Goal: Task Accomplishment & Management: Manage account settings

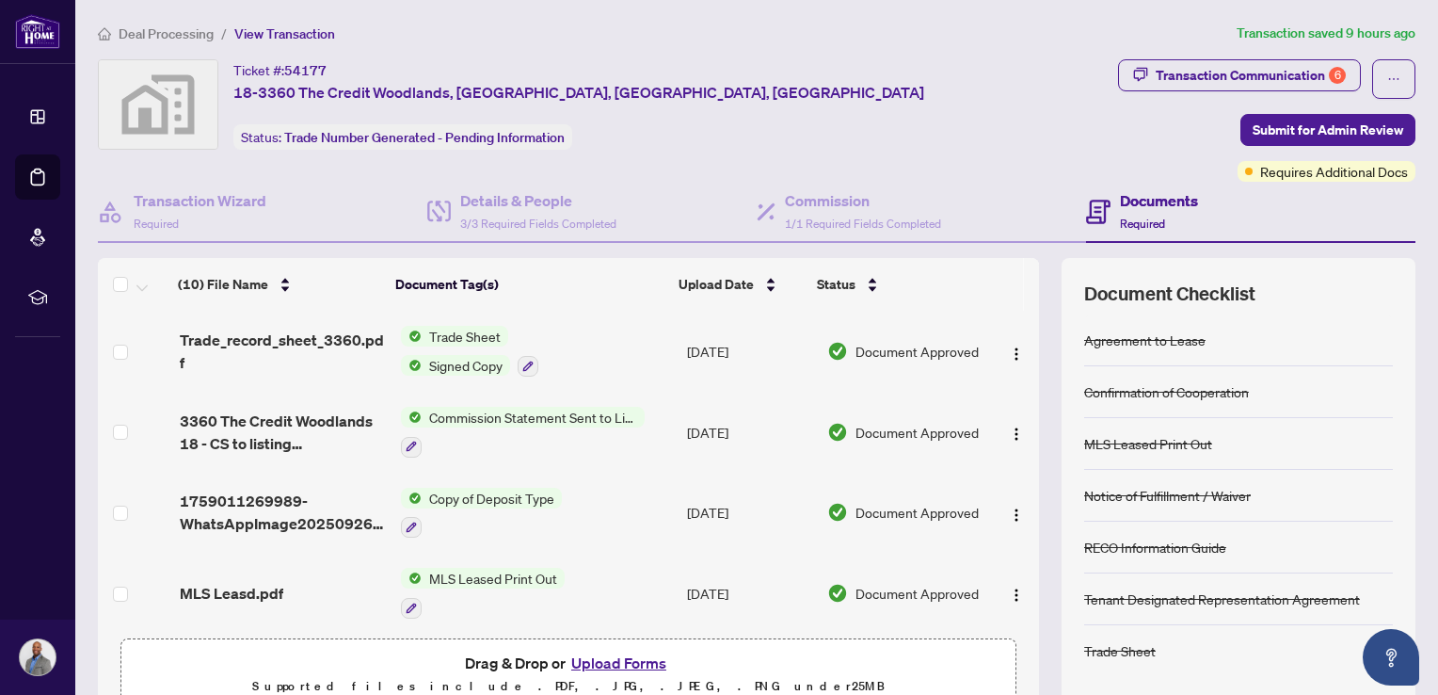
scroll to position [253, 0]
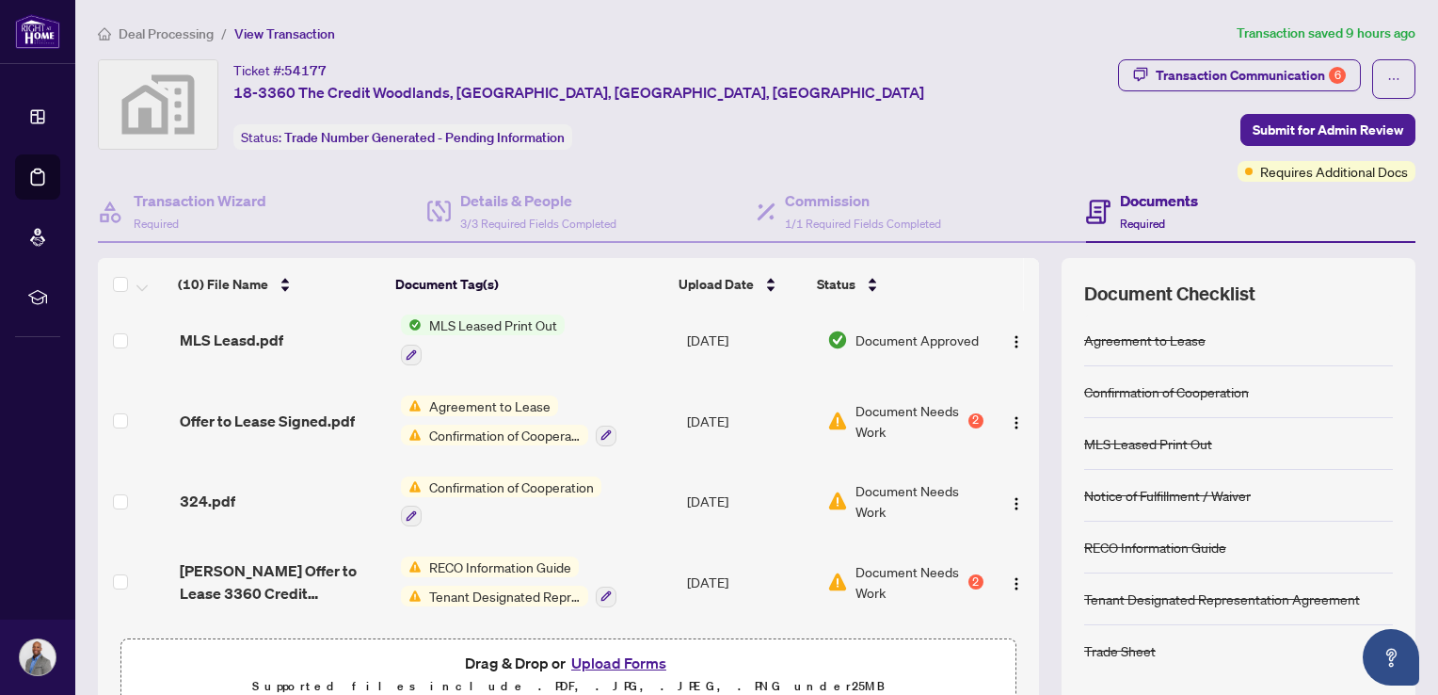
click at [611, 663] on button "Upload Forms" at bounding box center [619, 662] width 106 height 24
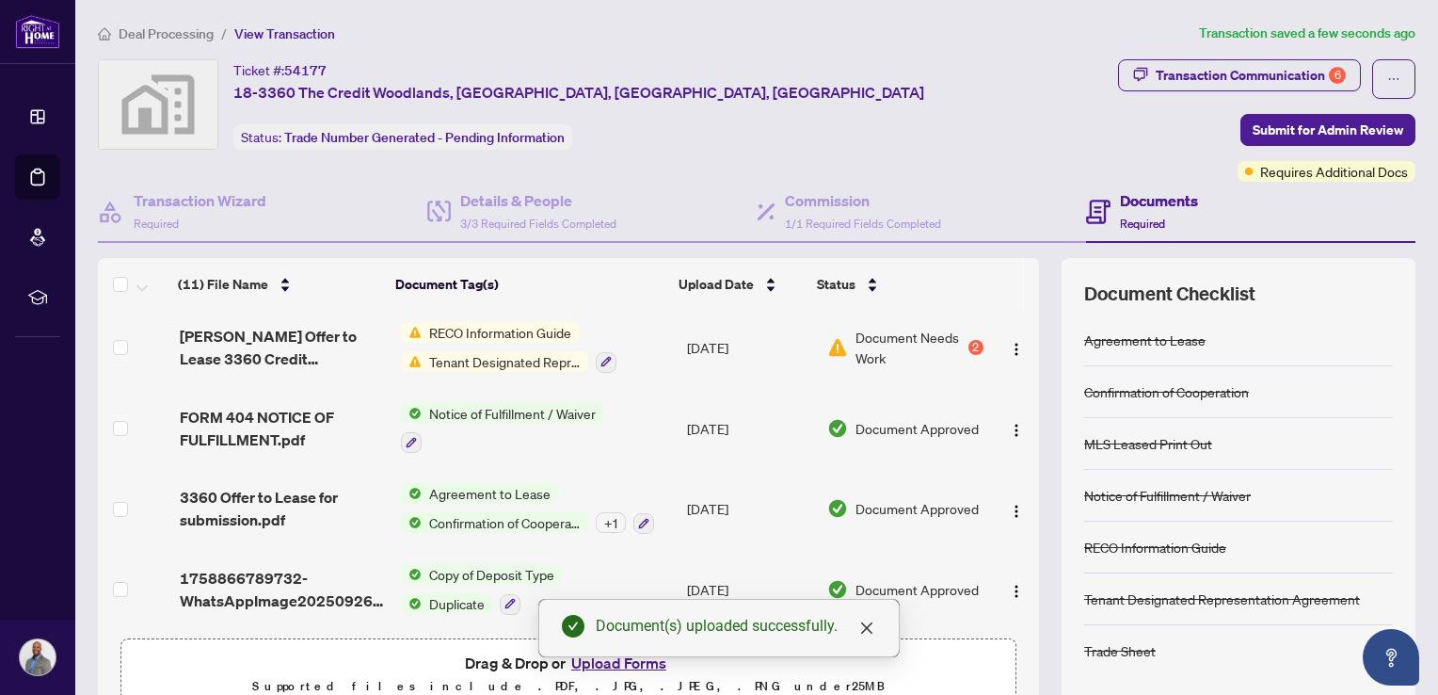
scroll to position [91, 0]
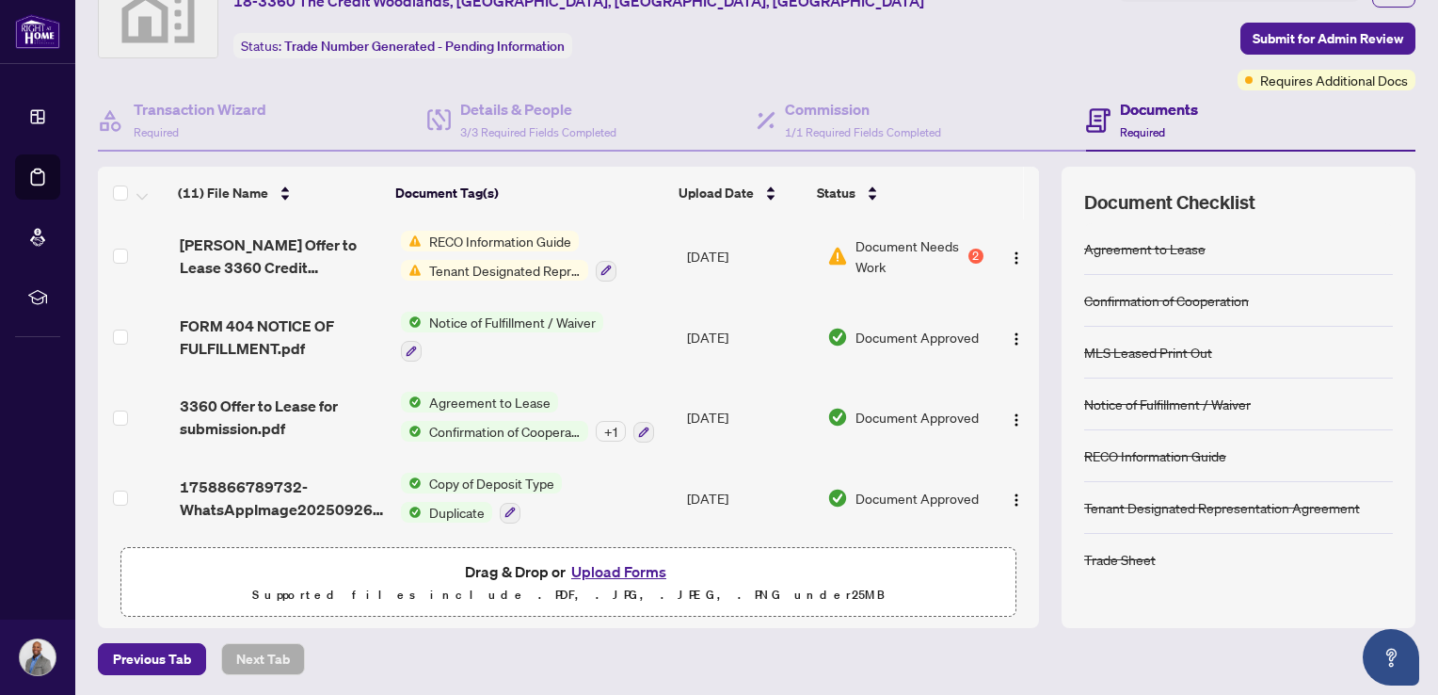
click at [719, 337] on td "[DATE]" at bounding box center [750, 337] width 140 height 81
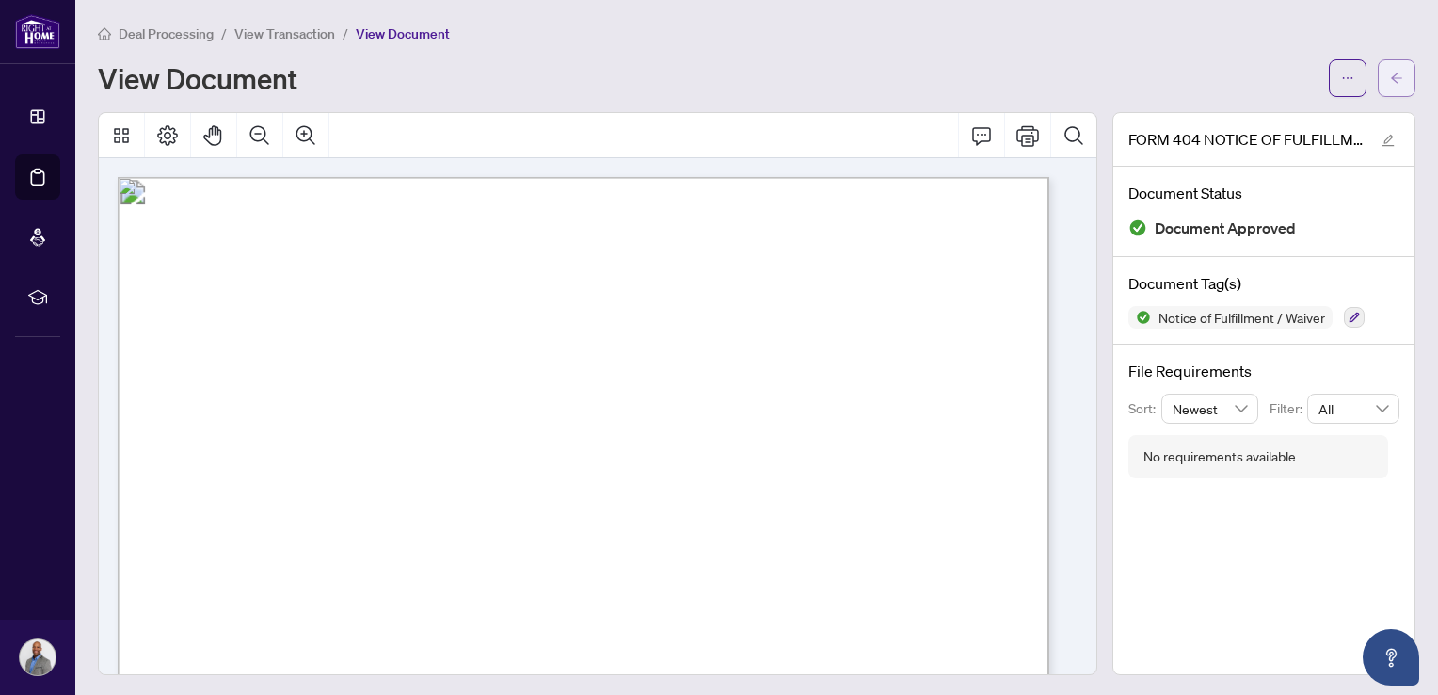
click at [1390, 72] on icon "arrow-left" at bounding box center [1396, 78] width 13 height 13
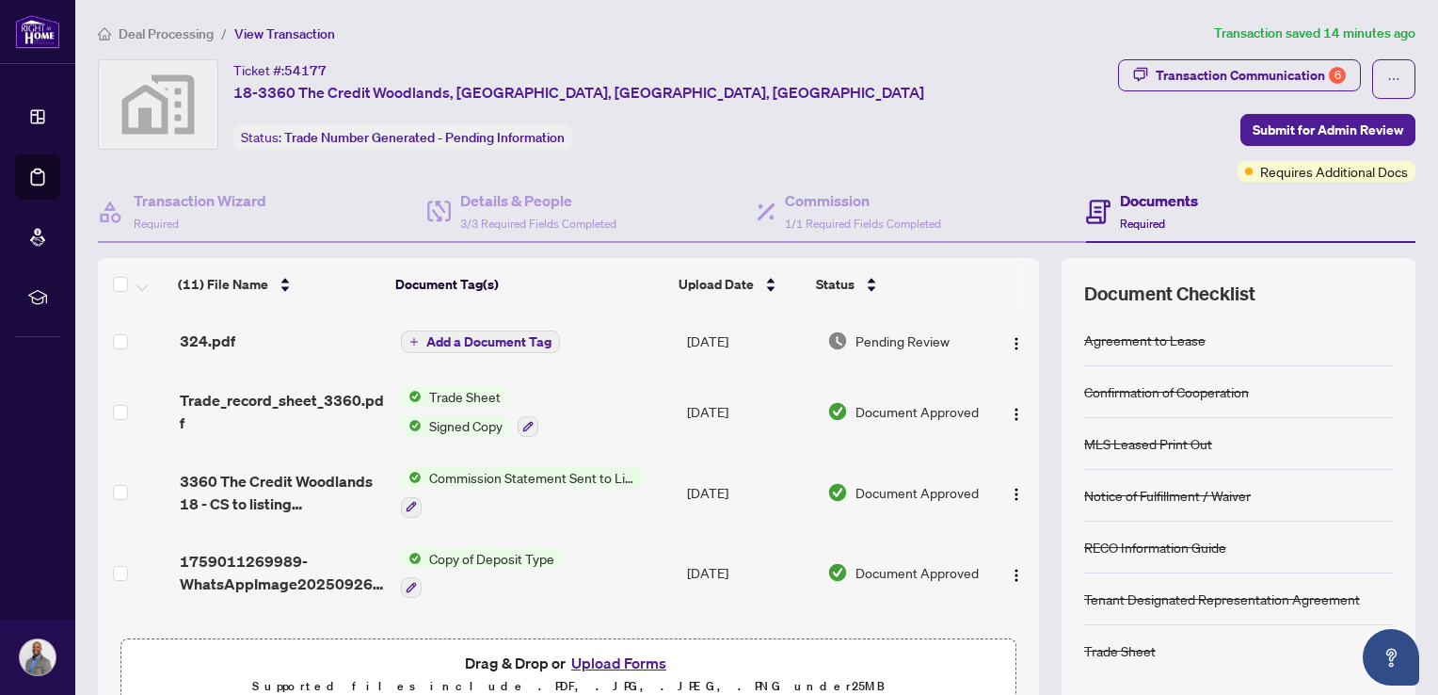
click at [617, 661] on button "Upload Forms" at bounding box center [619, 662] width 106 height 24
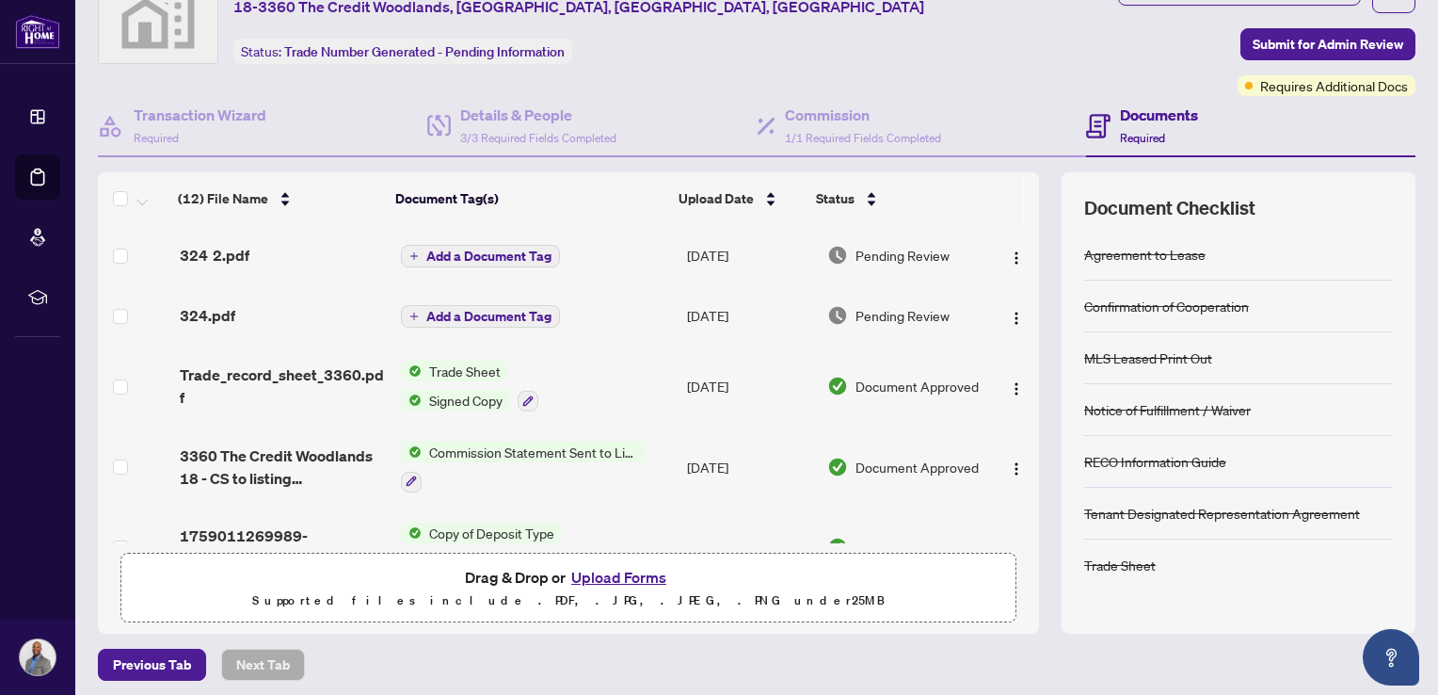
scroll to position [91, 0]
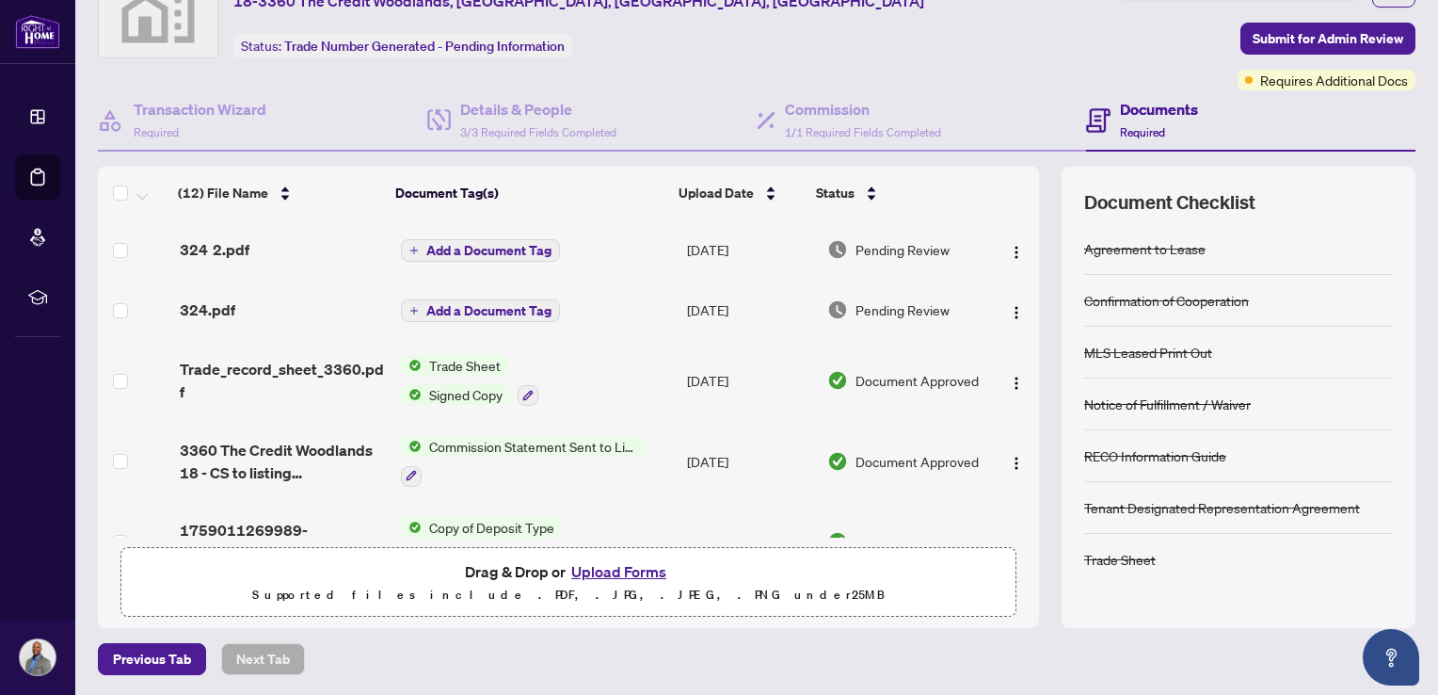
click at [489, 261] on td "Add a Document Tag" at bounding box center [536, 249] width 286 height 60
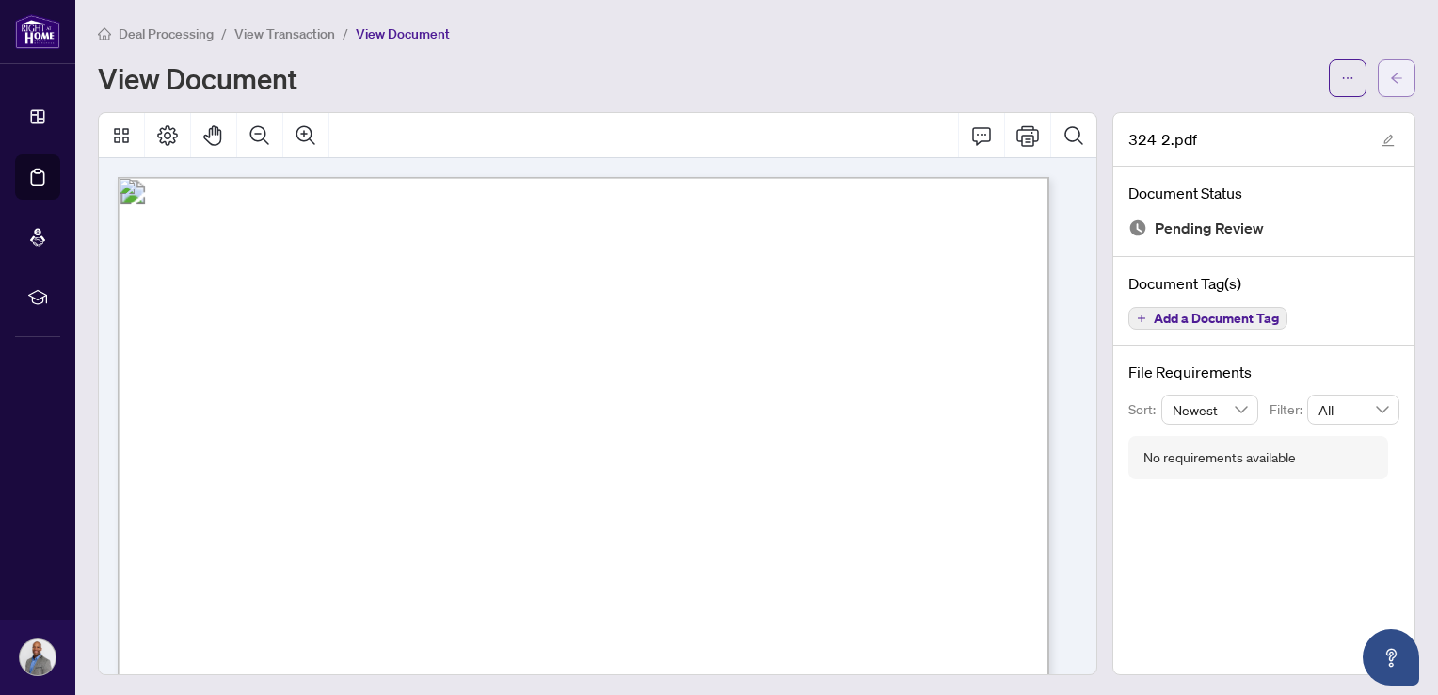
click at [1390, 82] on icon "arrow-left" at bounding box center [1396, 78] width 13 height 13
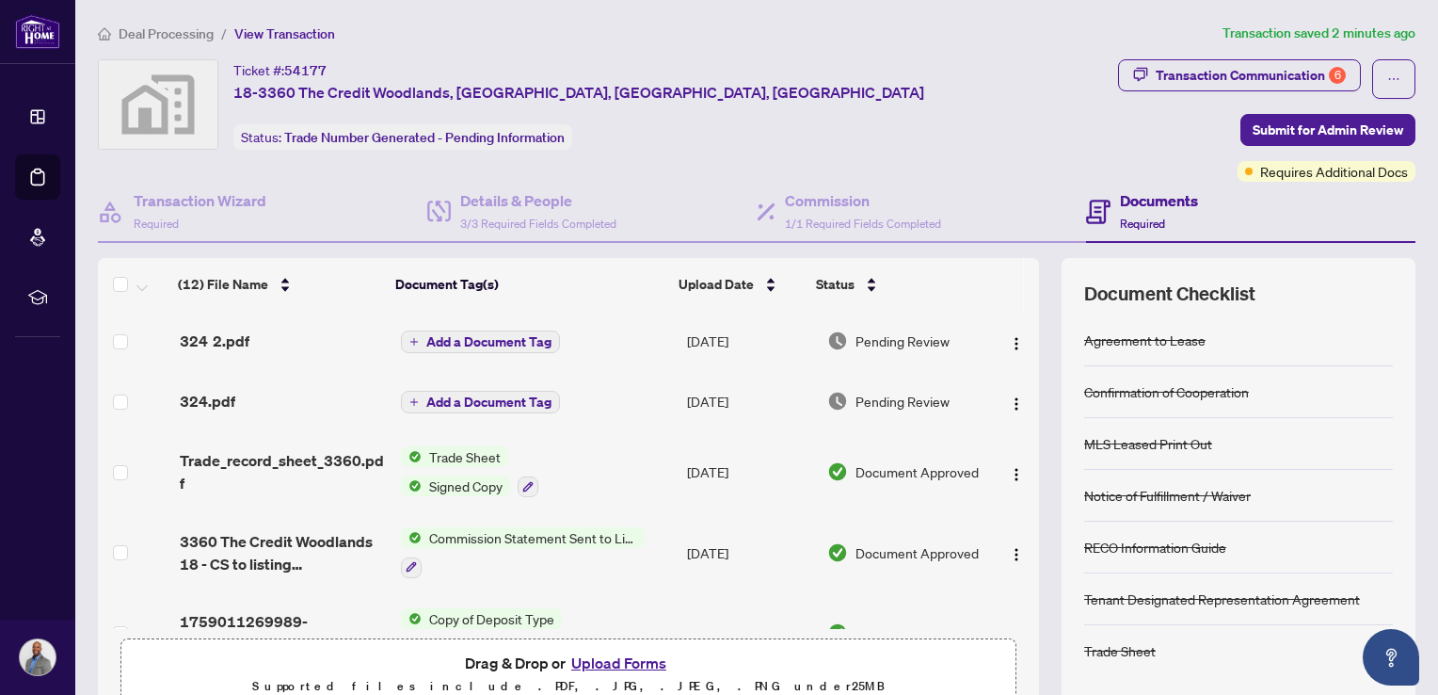
click at [426, 341] on span "Add a Document Tag" at bounding box center [488, 341] width 125 height 13
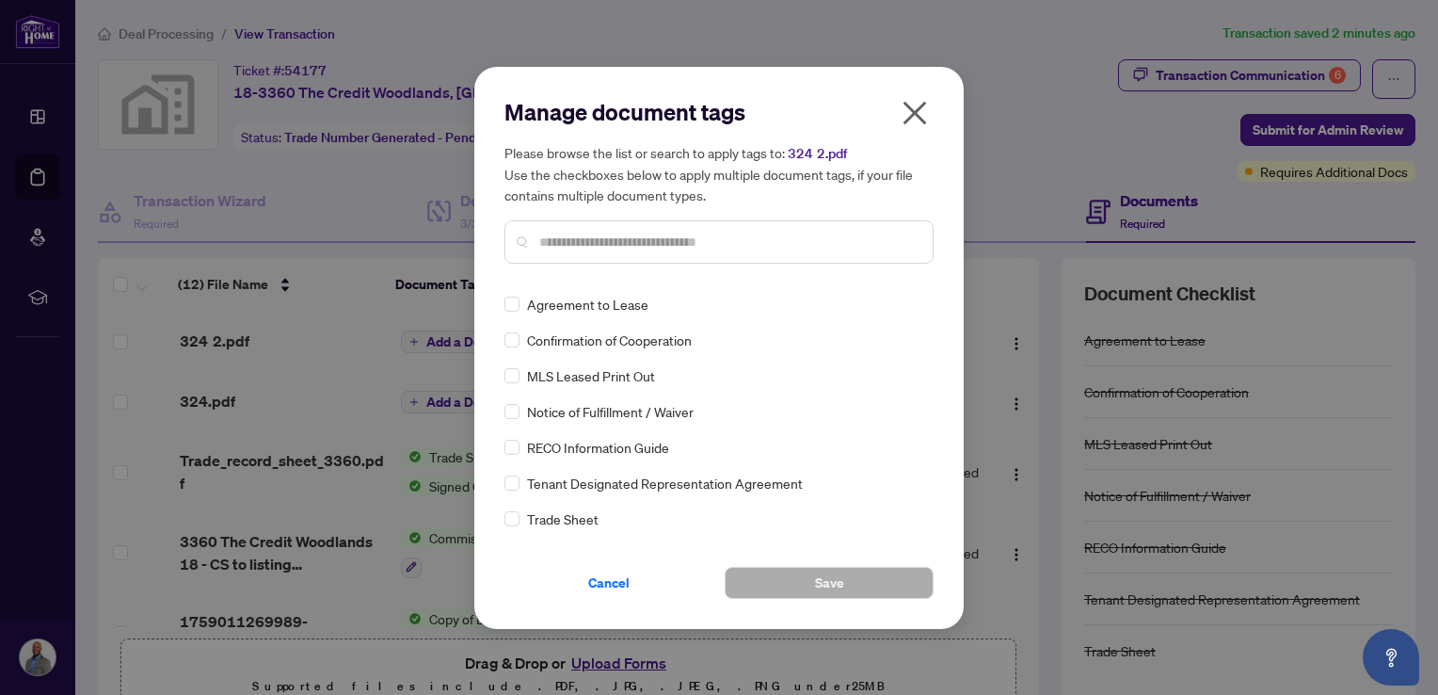
click at [614, 352] on div "Agreement to Lease Confirmation of Cooperation MLS Leased Print Out Notice of F…" at bounding box center [719, 411] width 429 height 235
click at [520, 347] on div "Confirmation of Cooperation" at bounding box center [714, 339] width 418 height 21
click at [836, 576] on span "Save" at bounding box center [829, 583] width 29 height 30
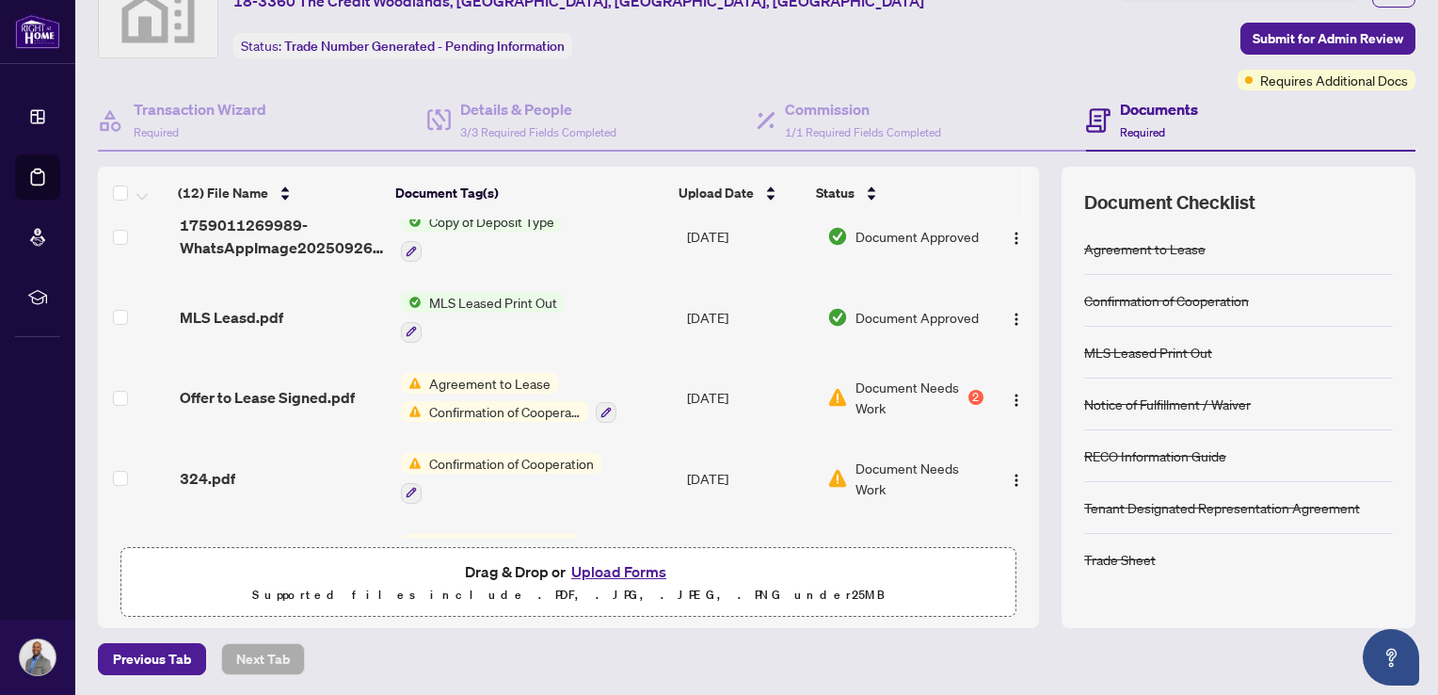
scroll to position [333, 0]
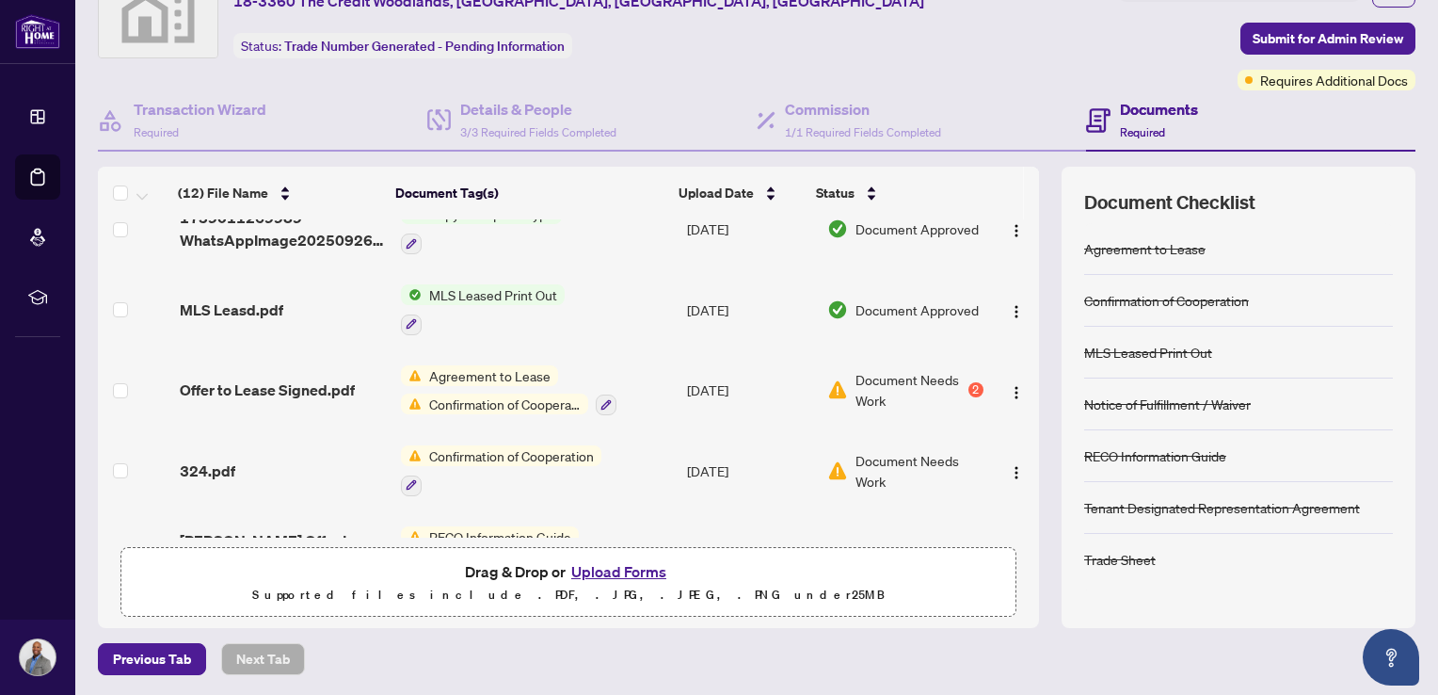
click at [885, 382] on span "Document Needs Work" at bounding box center [910, 389] width 108 height 41
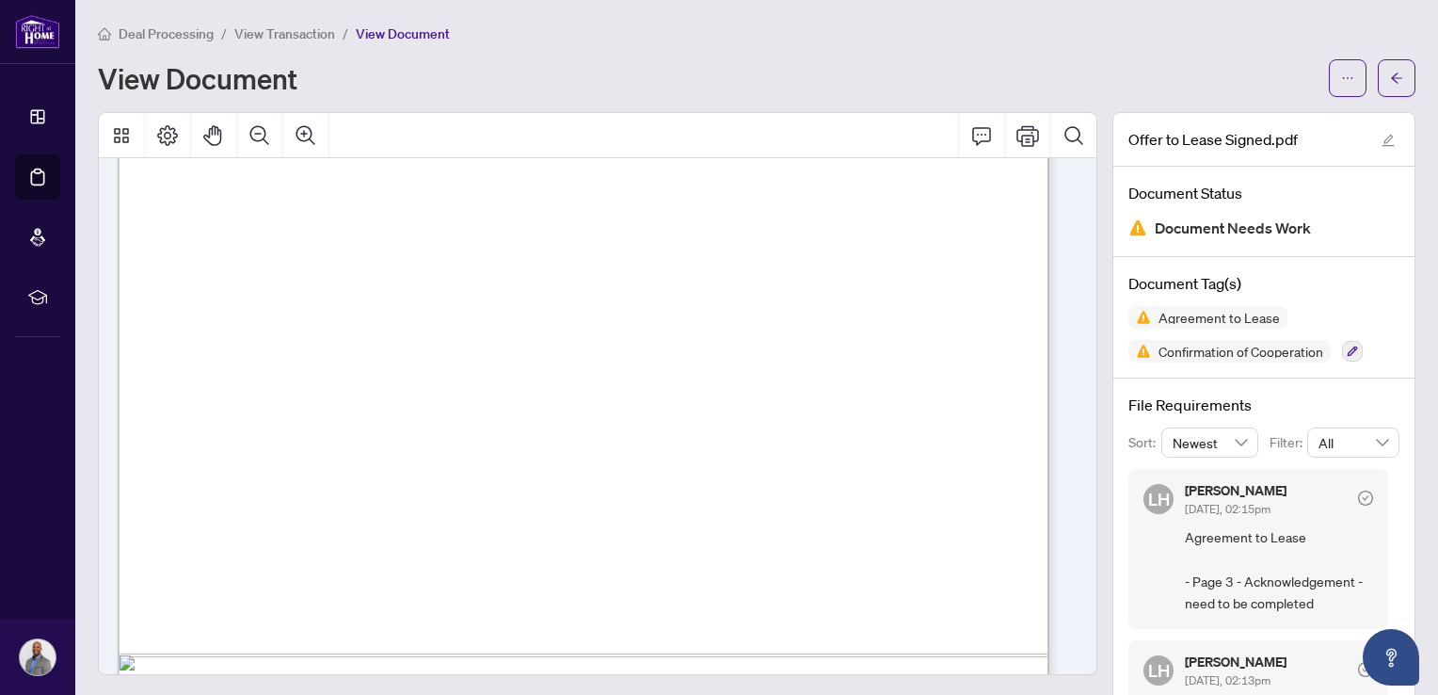
scroll to position [4383, 0]
click at [1390, 72] on icon "arrow-left" at bounding box center [1396, 78] width 13 height 13
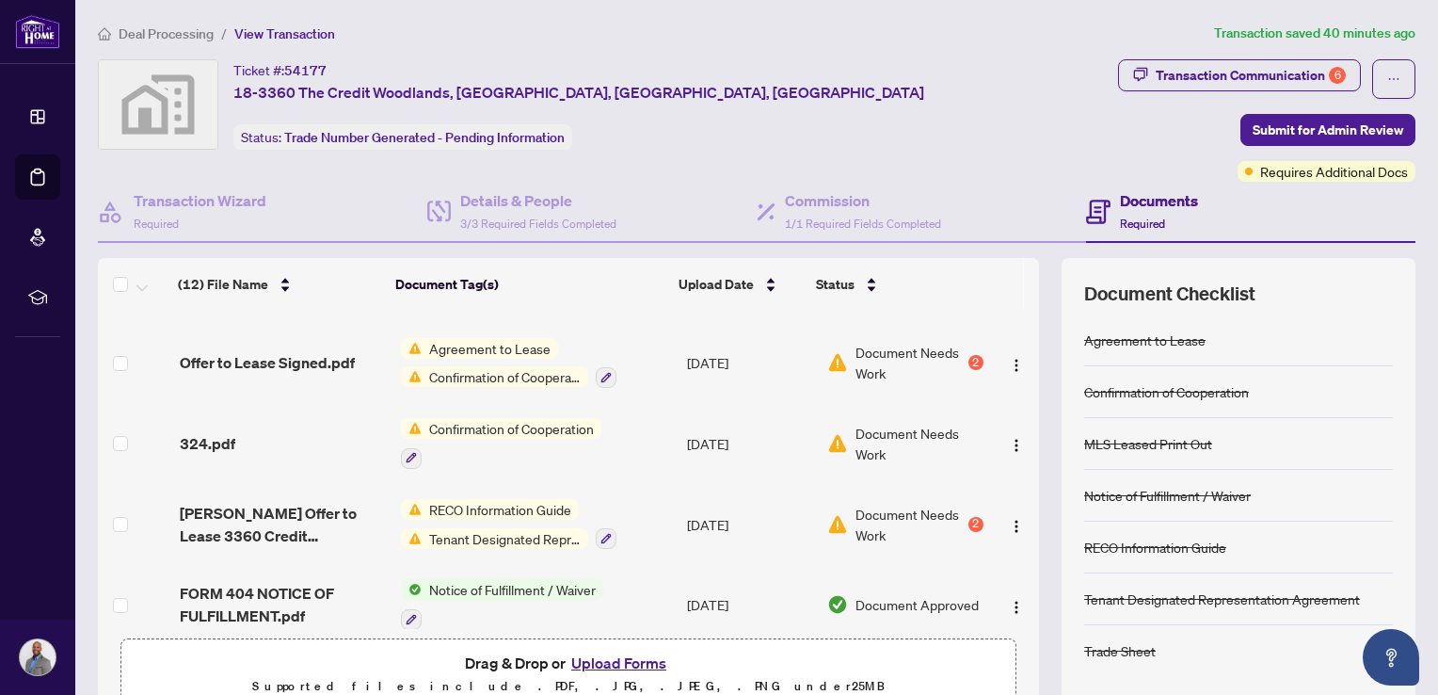
scroll to position [448, 0]
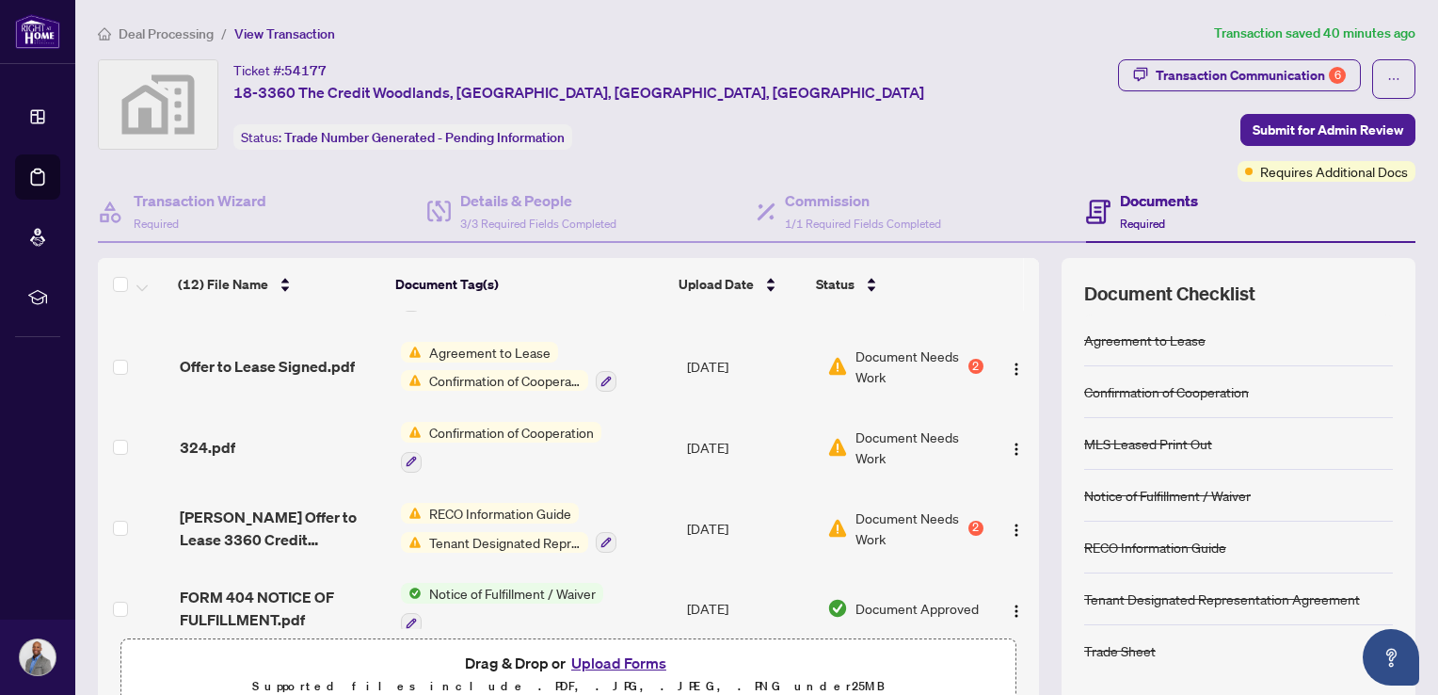
click at [507, 353] on span "Agreement to Lease" at bounding box center [490, 352] width 136 height 21
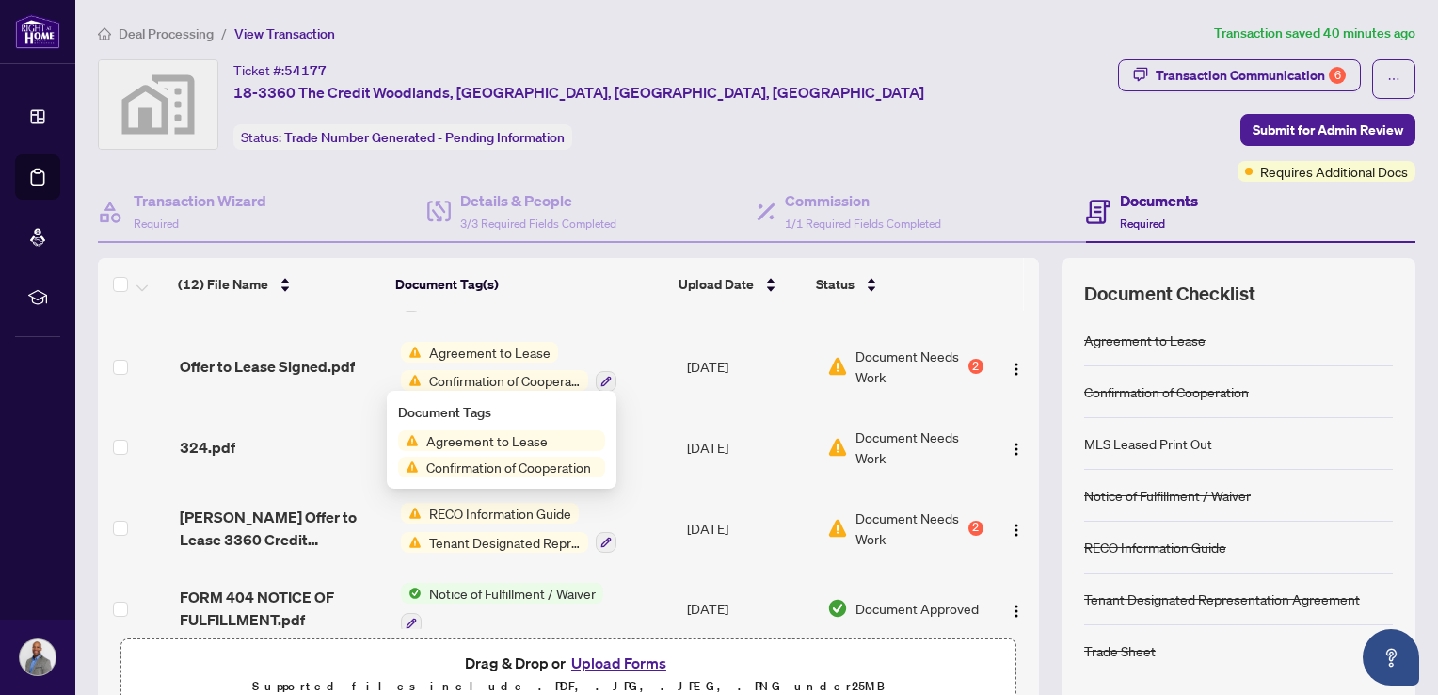
click at [477, 449] on span "Agreement to Lease" at bounding box center [487, 440] width 136 height 21
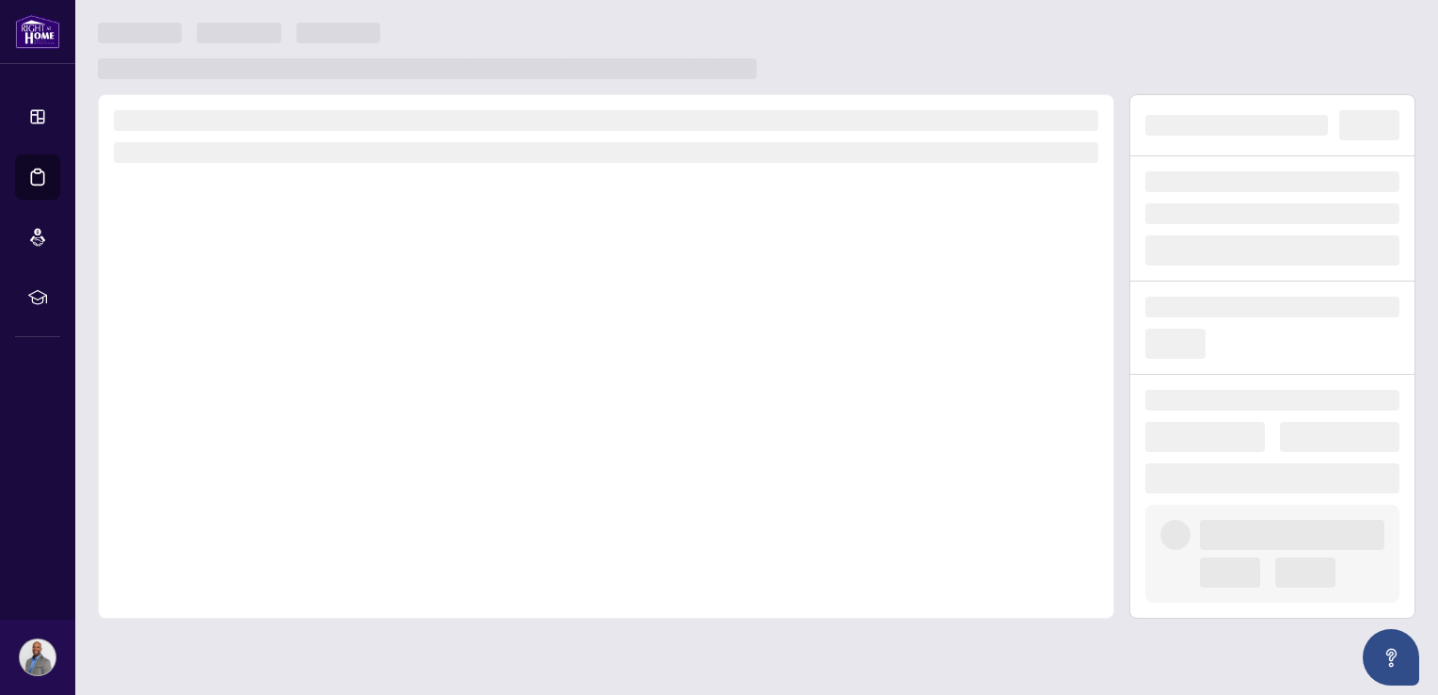
click at [477, 449] on div at bounding box center [606, 356] width 1017 height 524
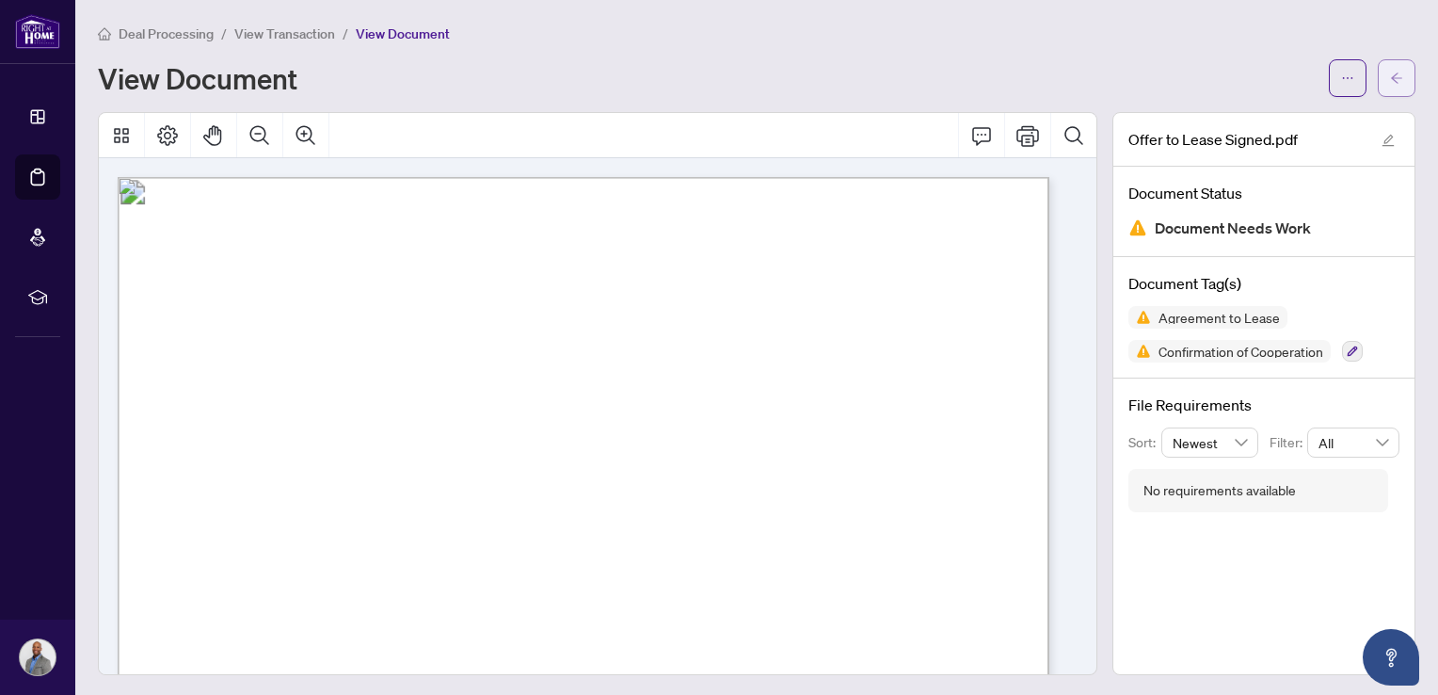
click at [1390, 82] on icon "arrow-left" at bounding box center [1396, 78] width 13 height 13
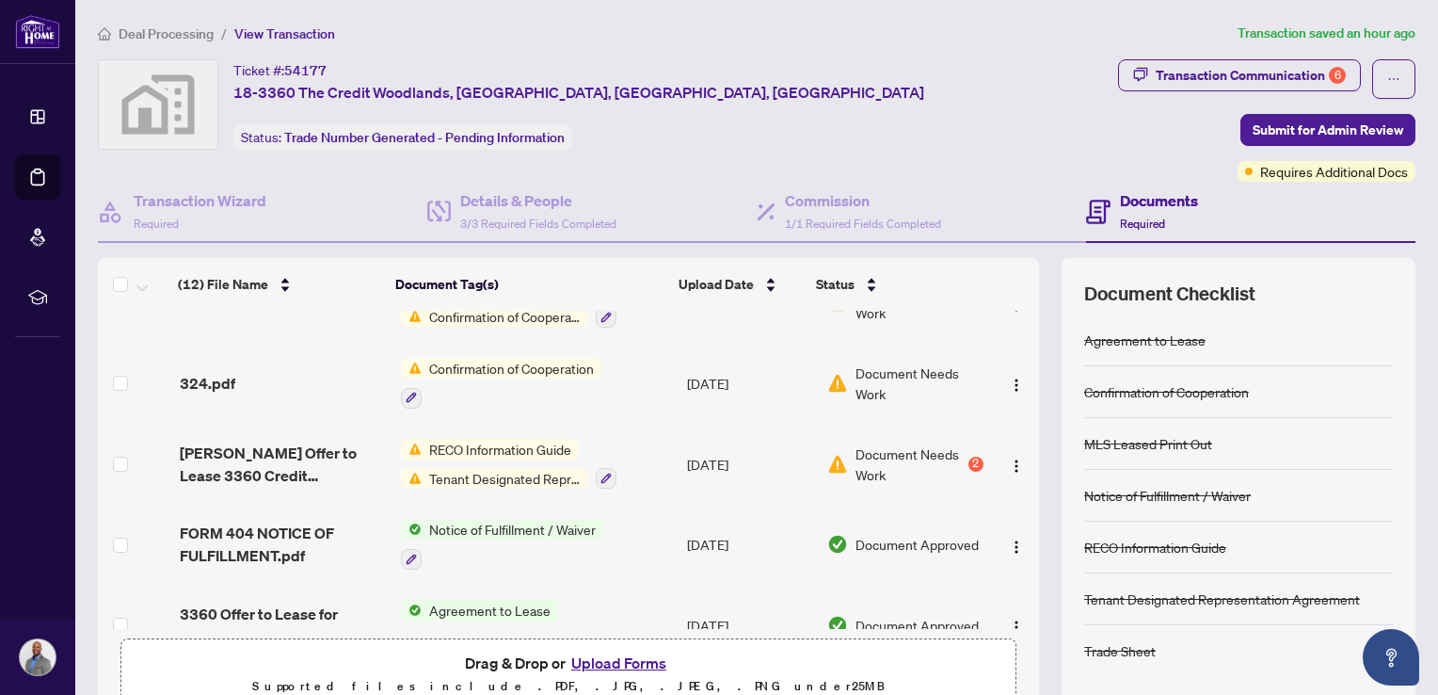
scroll to position [474, 0]
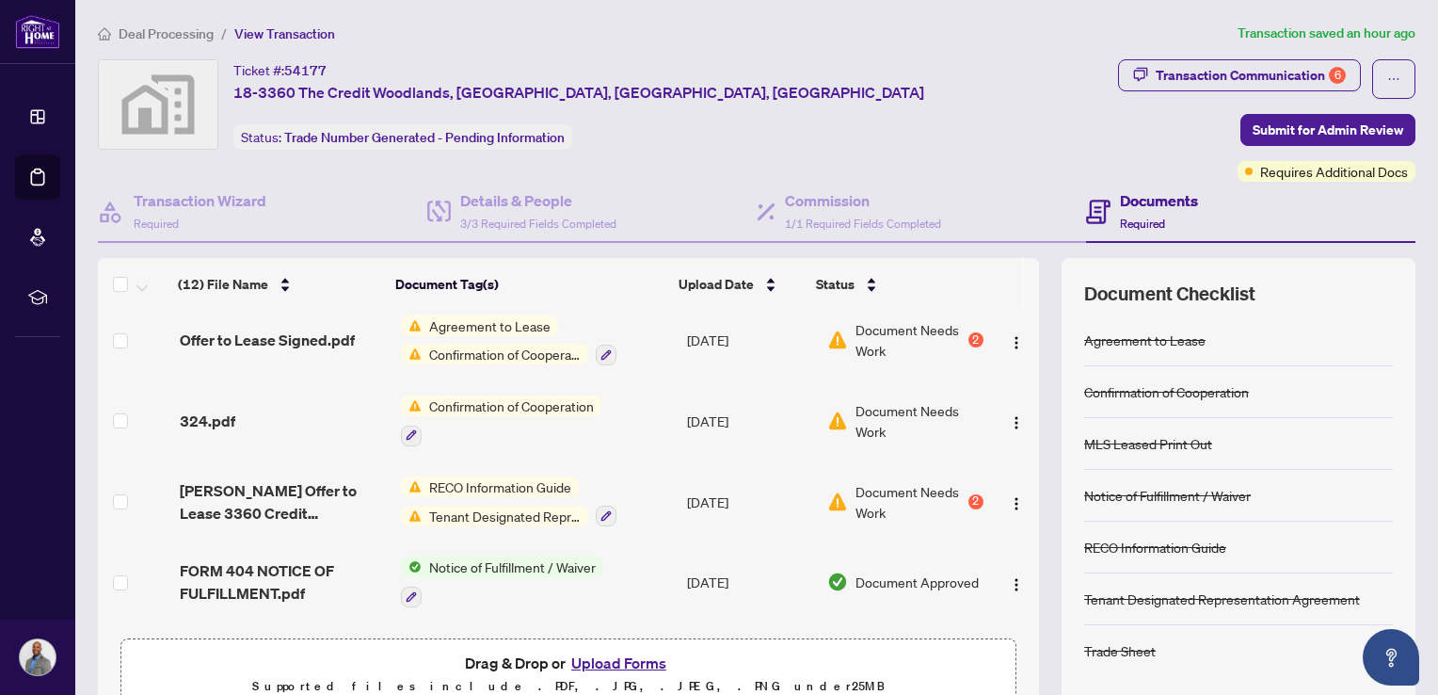
click at [622, 658] on button "Upload Forms" at bounding box center [619, 662] width 106 height 24
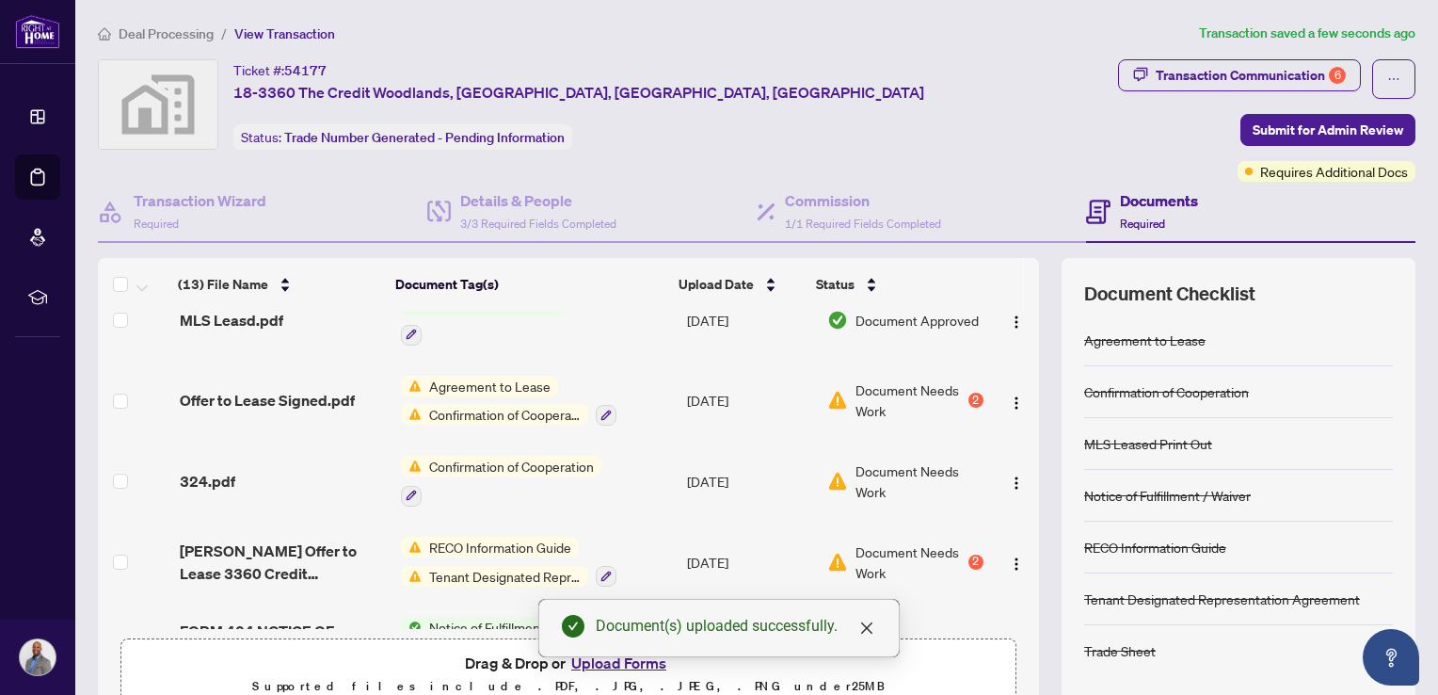
scroll to position [0, 0]
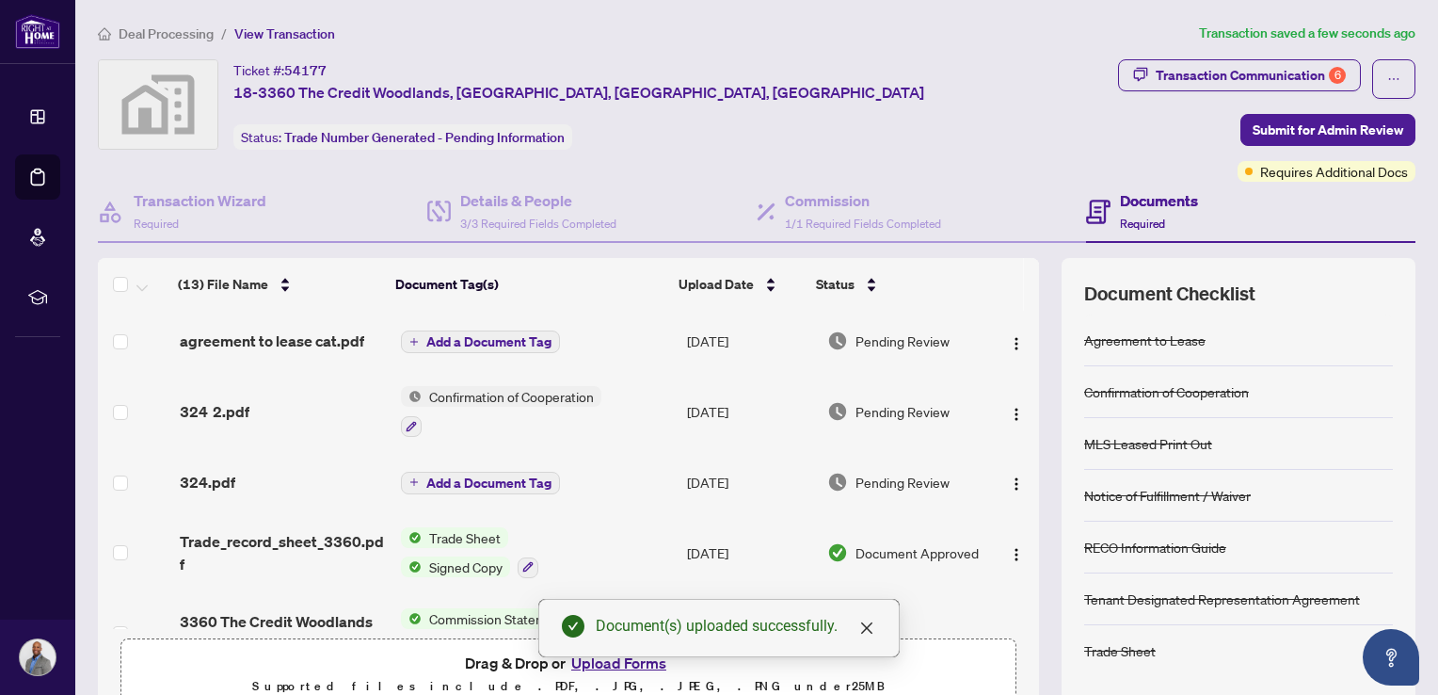
click at [529, 350] on button "Add a Document Tag" at bounding box center [480, 341] width 159 height 23
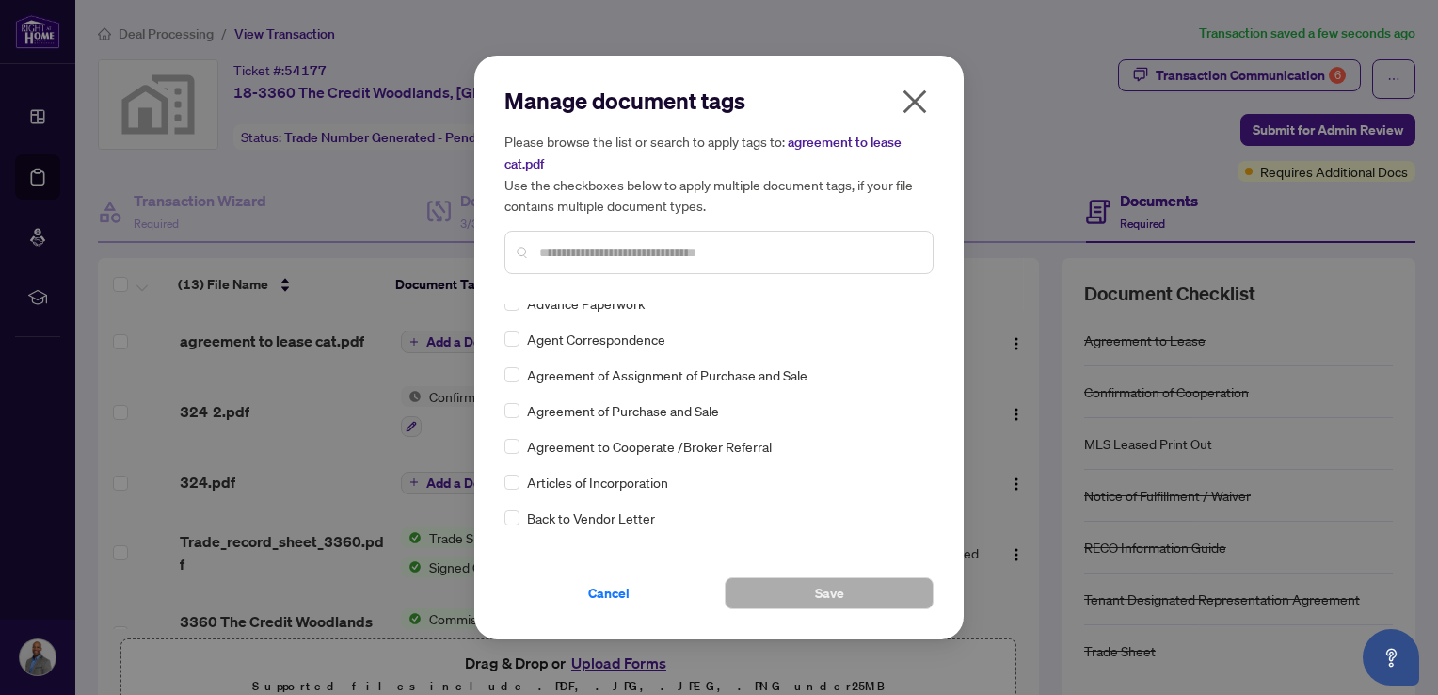
scroll to position [166, 0]
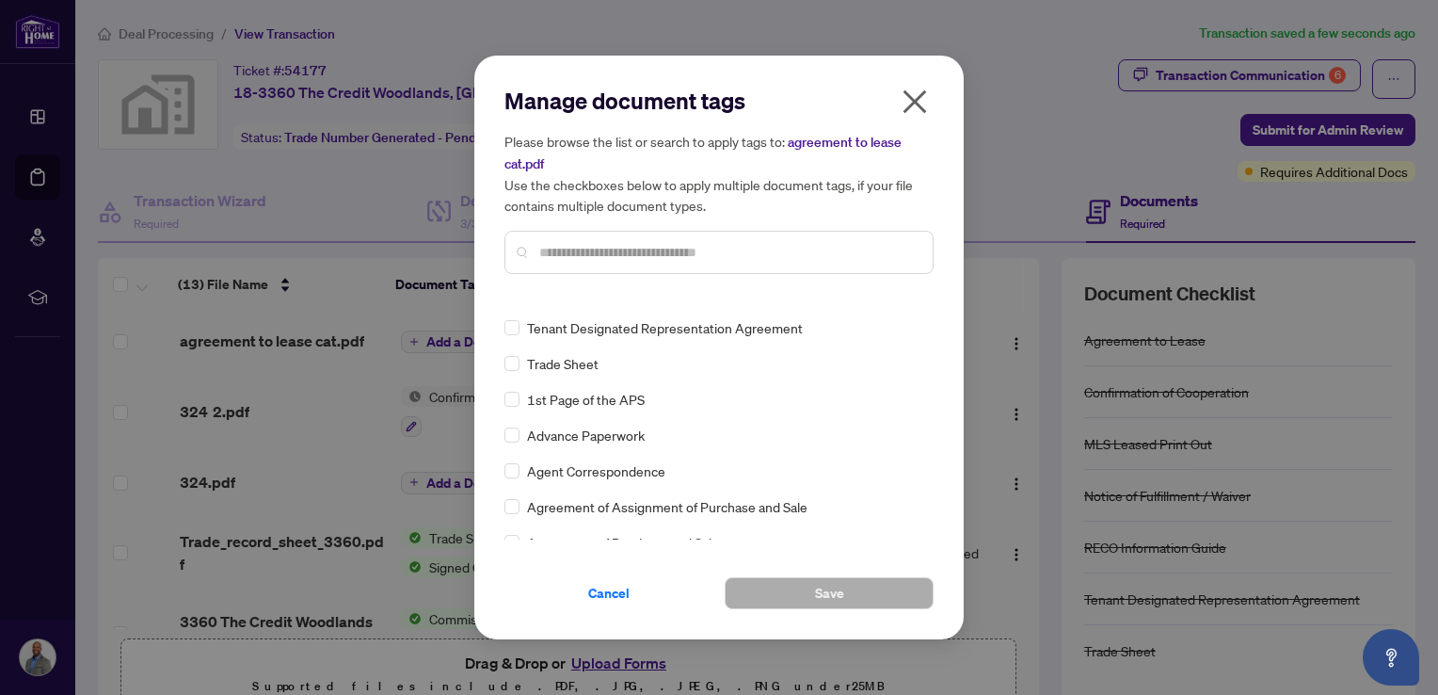
click at [915, 107] on icon "close" at bounding box center [915, 102] width 30 height 30
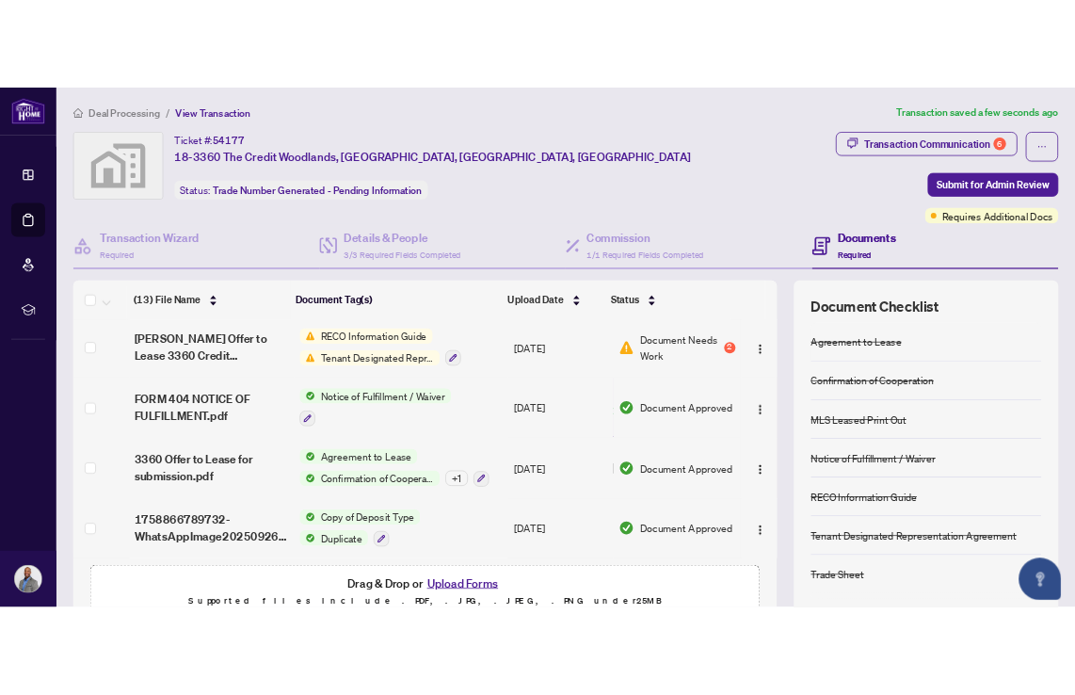
scroll to position [91, 0]
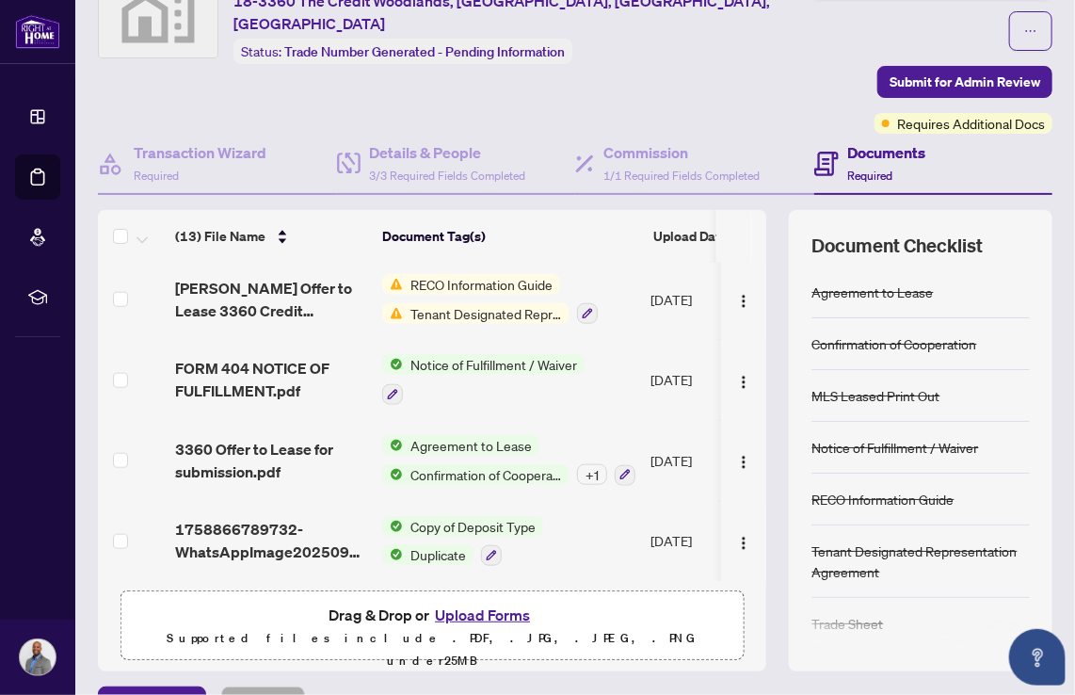
click at [486, 303] on span "Tenant Designated Representation Agreement" at bounding box center [486, 313] width 167 height 21
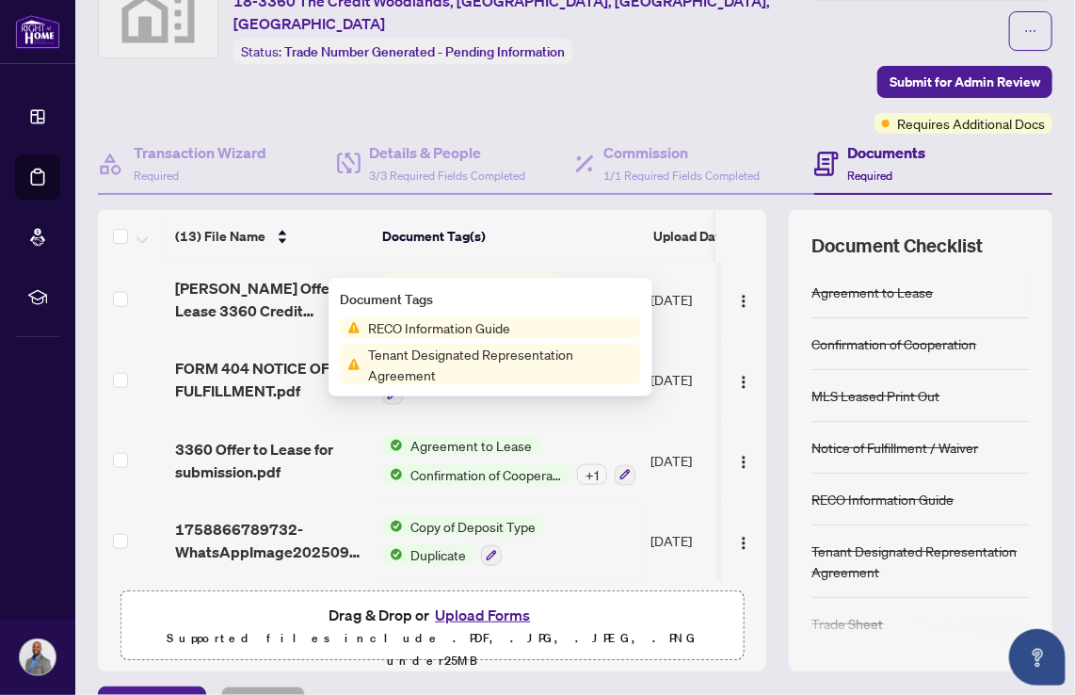
click at [466, 354] on span "Tenant Designated Representation Agreement" at bounding box center [501, 364] width 280 height 41
